Goal: Task Accomplishment & Management: Use online tool/utility

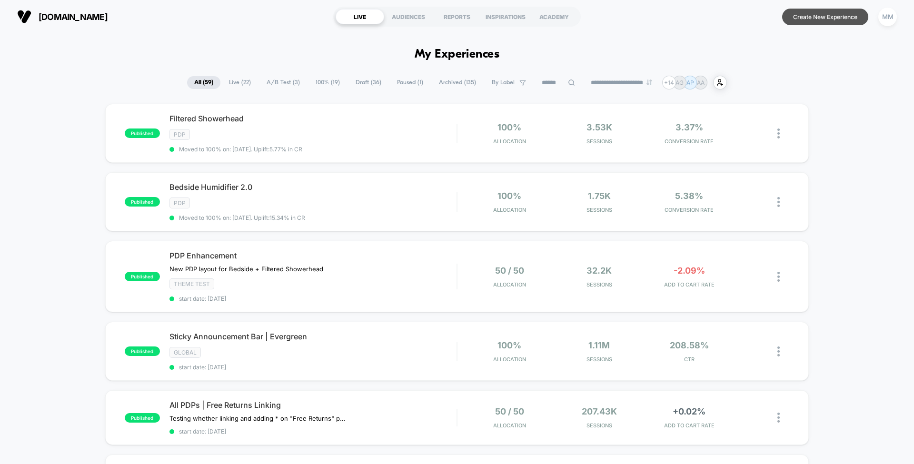
click at [826, 19] on button "Create New Experience" at bounding box center [825, 17] width 86 height 17
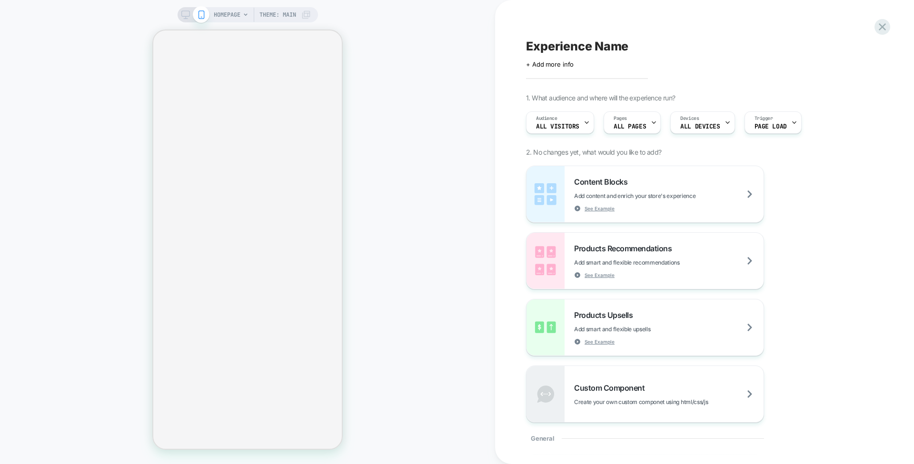
click at [281, 15] on span "Theme: MAIN" at bounding box center [277, 14] width 37 height 15
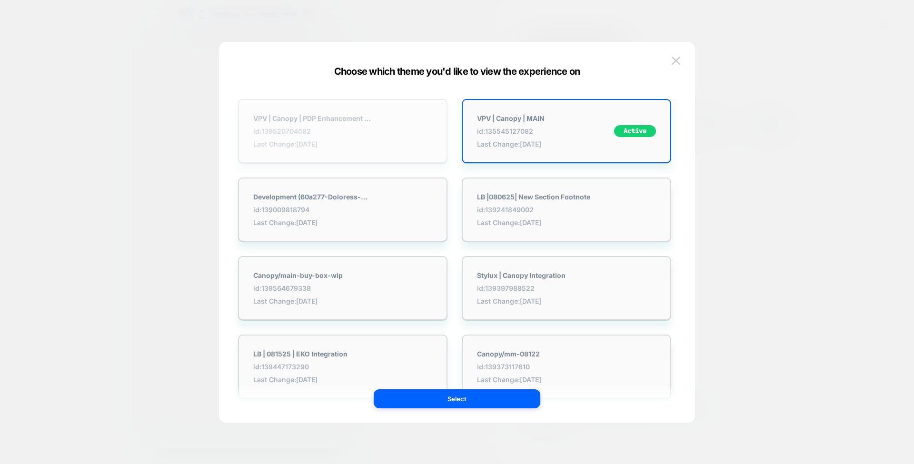
click at [357, 147] on span "Last Change: [DATE]" at bounding box center [312, 144] width 119 height 8
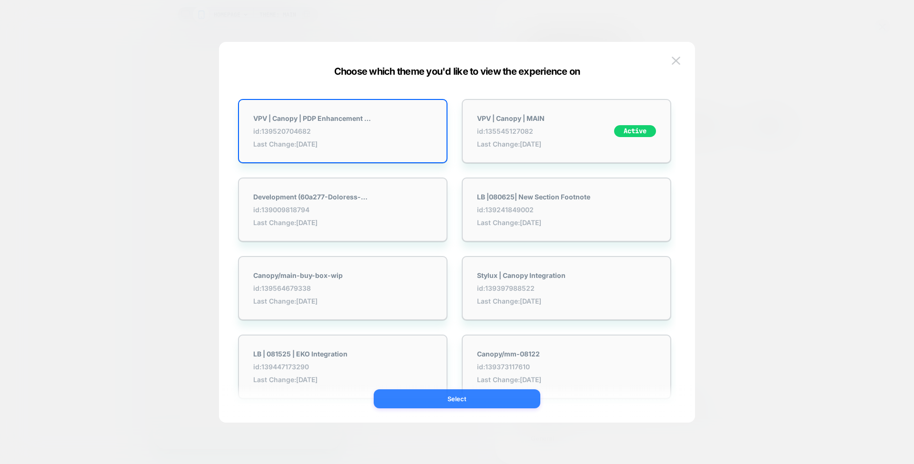
click at [448, 401] on button "Select" at bounding box center [456, 398] width 167 height 19
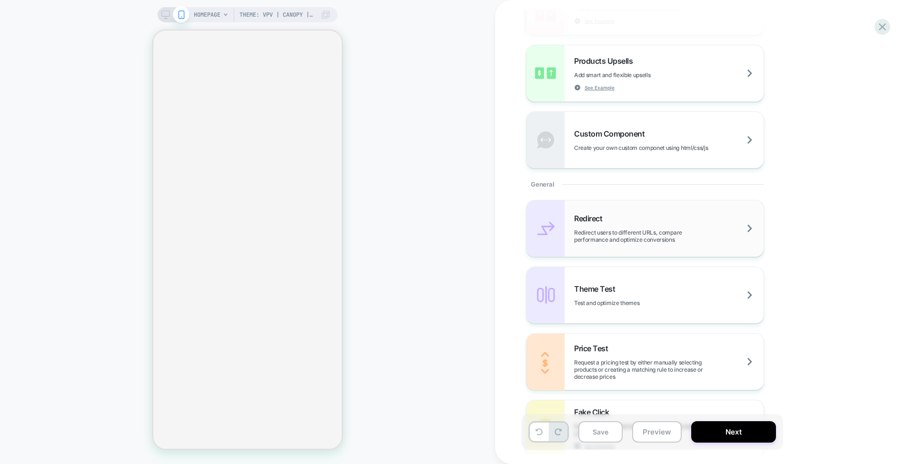
scroll to position [255, 0]
click at [659, 130] on div "Custom Component Create your own custom componet using html/css/js" at bounding box center [668, 139] width 189 height 22
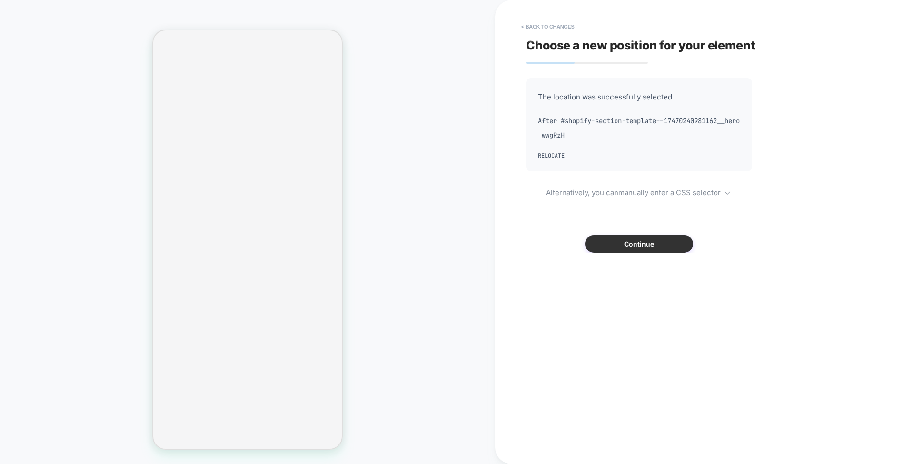
click at [618, 243] on button "Continue" at bounding box center [639, 244] width 108 height 18
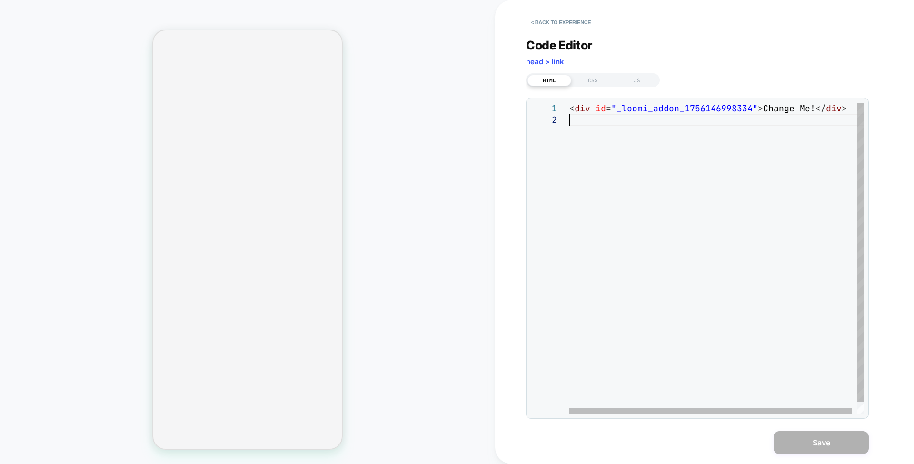
scroll to position [0, 0]
click at [793, 115] on div "< div id = "_loomi_addon_1756146998334" > Change Me! </ div >" at bounding box center [718, 264] width 299 height 322
click at [793, 109] on div "< div id = "_loomi_addon_1756146998334" > Change Me! </ div >" at bounding box center [718, 264] width 299 height 322
click at [816, 171] on div "< div id = "_loomi_addon_1756146998334" > Change- Me! </ div >" at bounding box center [721, 264] width 305 height 322
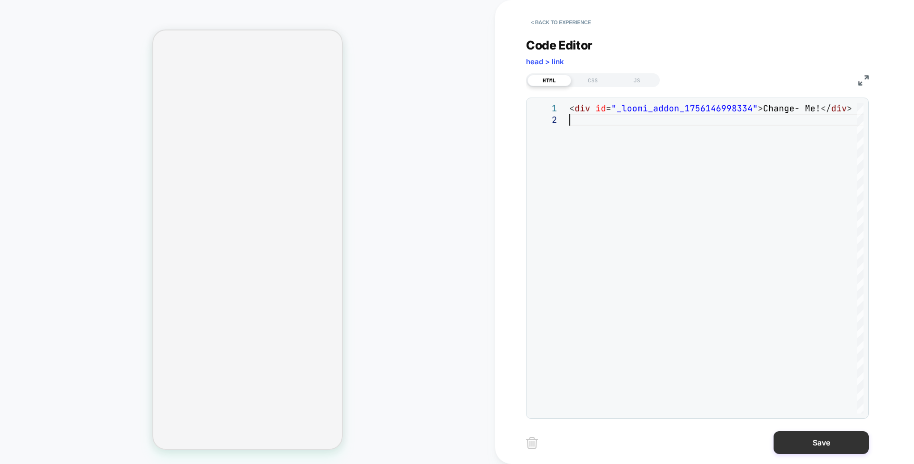
type textarea "**********"
click at [802, 442] on button "Save" at bounding box center [820, 442] width 95 height 23
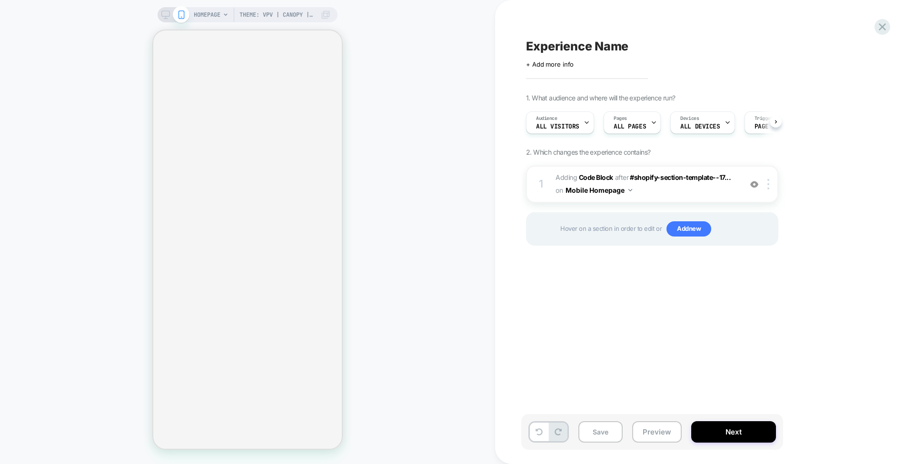
scroll to position [0, 0]
click at [600, 173] on b "Code Block" at bounding box center [596, 177] width 34 height 8
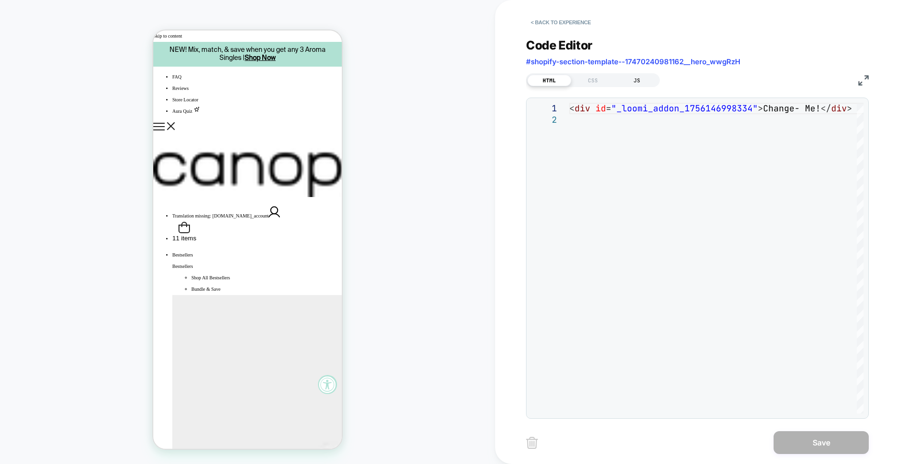
scroll to position [0, 0]
click at [554, 80] on div "HTML" at bounding box center [549, 80] width 44 height 11
click at [556, 17] on button "< Back to experience" at bounding box center [560, 22] width 69 height 15
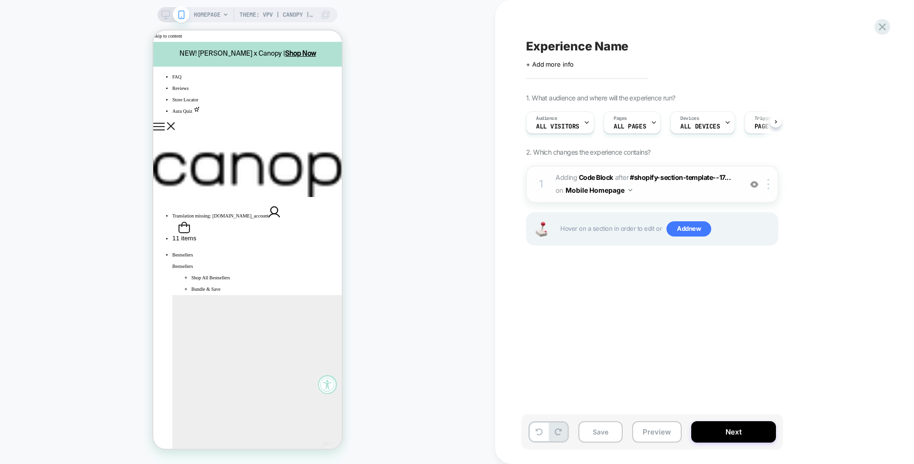
scroll to position [0, 0]
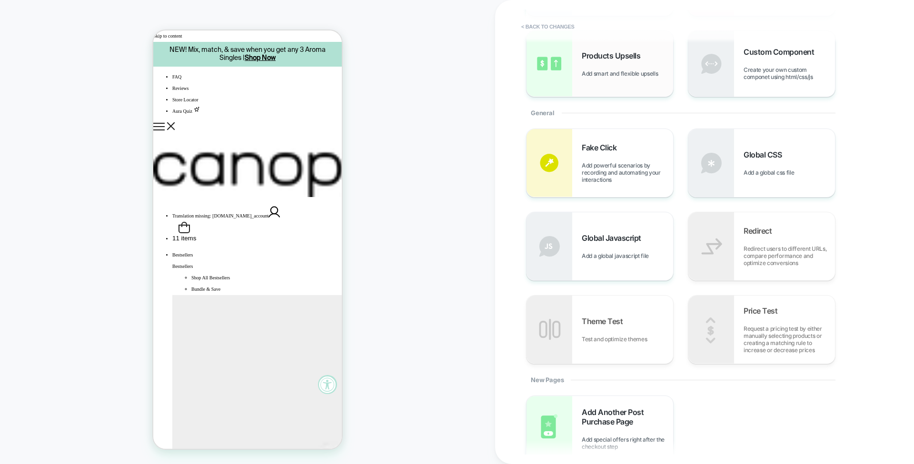
scroll to position [130, 0]
